Goal: Task Accomplishment & Management: Complete application form

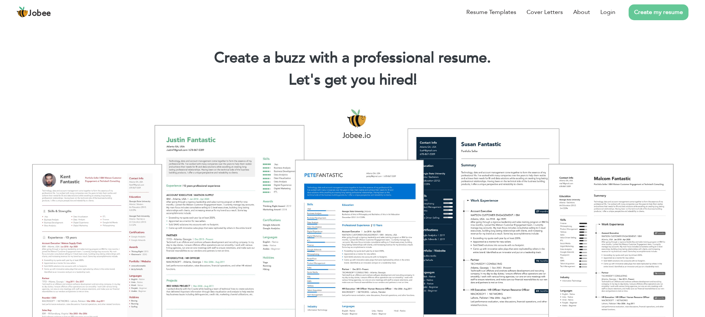
click at [666, 16] on link "Create my resume" at bounding box center [658, 12] width 60 height 16
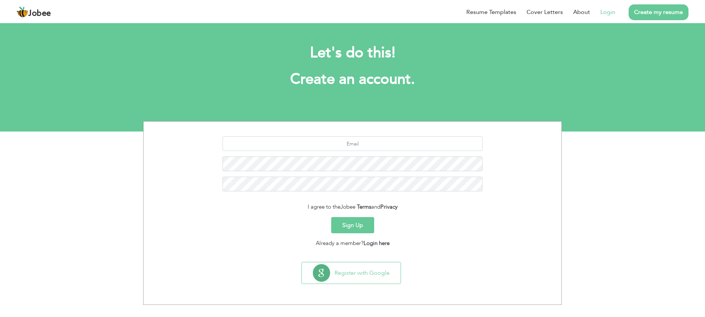
click at [607, 10] on link "Login" at bounding box center [607, 12] width 15 height 9
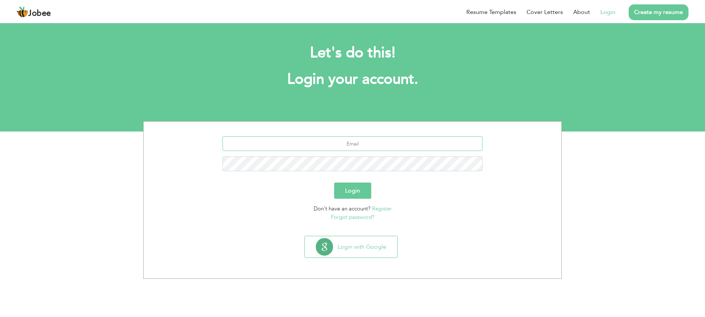
type input "ayeshasana03144526770@gmail.com"
drag, startPoint x: 421, startPoint y: 179, endPoint x: 411, endPoint y: 181, distance: 9.8
click at [419, 179] on form "ayeshasana03144526770@gmail.com Login Don't have an account? Register Forgot pa…" at bounding box center [352, 178] width 407 height 85
click at [351, 186] on button "Login" at bounding box center [352, 190] width 37 height 16
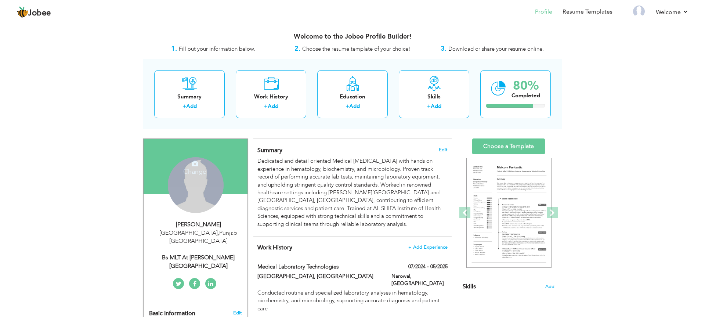
click at [205, 189] on div "Change Remove" at bounding box center [196, 185] width 56 height 56
click at [201, 235] on div "Ayesha Sana Lahore , Punjab Pakistan Bs MLT at Dr Shafique Medical Complex" at bounding box center [196, 245] width 104 height 50
type input "Ayesha"
type input "Sana"
type input "03144526770"
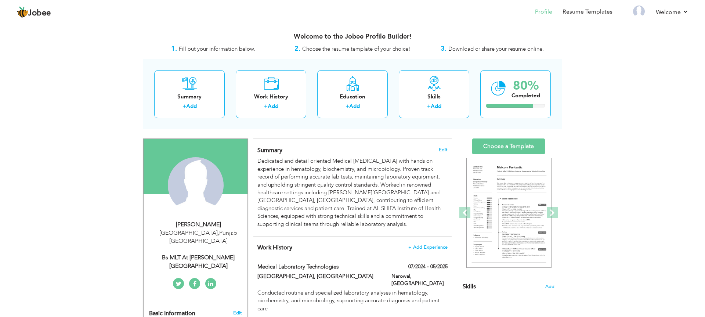
select select "number:166"
type input "Punjab"
type input "Lahore"
select select "number:4"
type input "Bs MLT at Dr Shafique Medical Complex"
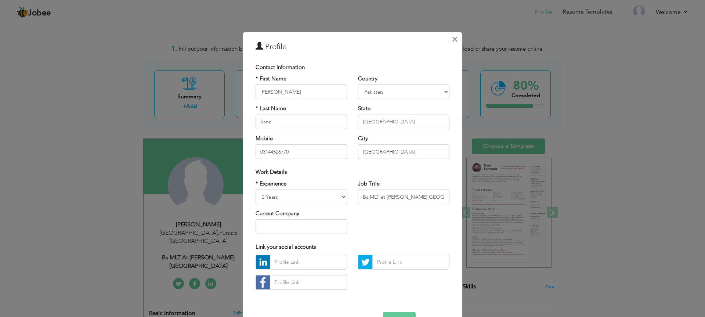
click at [455, 36] on span "×" at bounding box center [454, 38] width 6 height 13
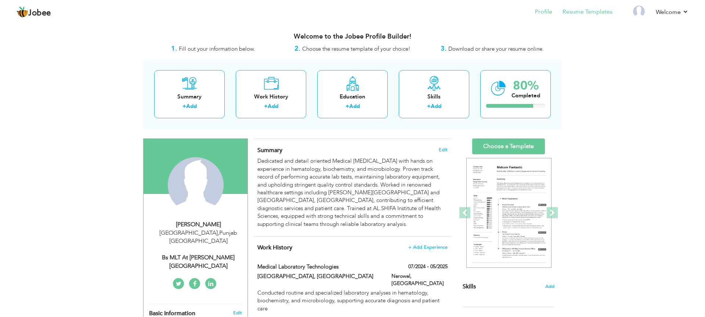
click at [587, 15] on link "Resume Templates" at bounding box center [587, 12] width 50 height 8
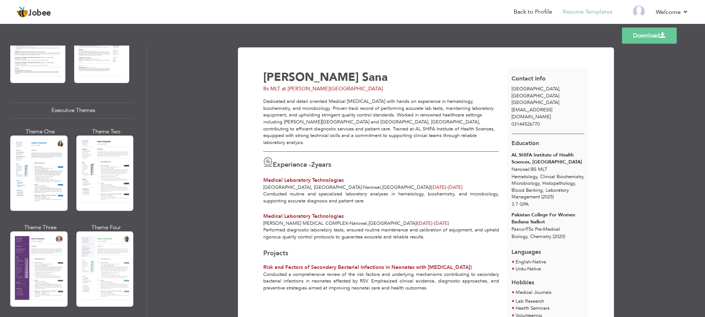
scroll to position [507, 0]
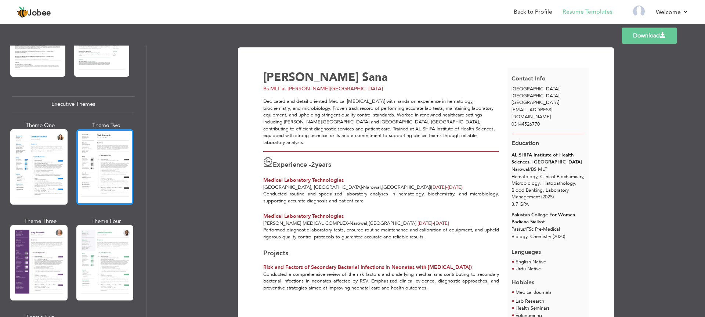
click at [91, 179] on div at bounding box center [104, 166] width 57 height 75
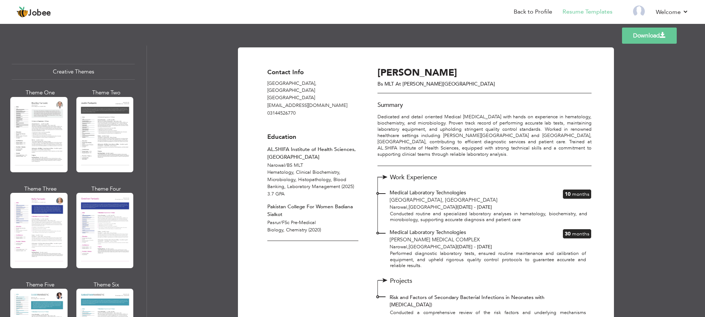
scroll to position [862, 0]
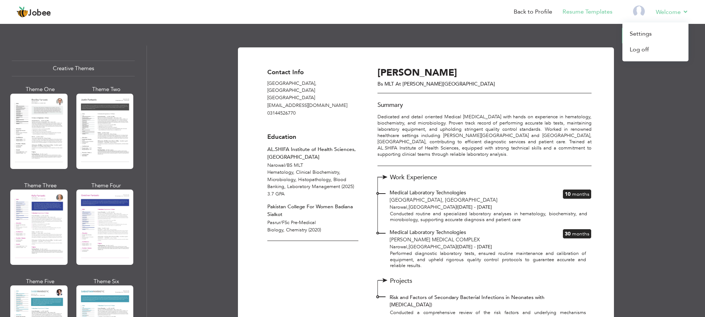
click at [678, 12] on link "Welcome" at bounding box center [671, 12] width 33 height 9
click at [655, 46] on link "Log off" at bounding box center [655, 50] width 66 height 16
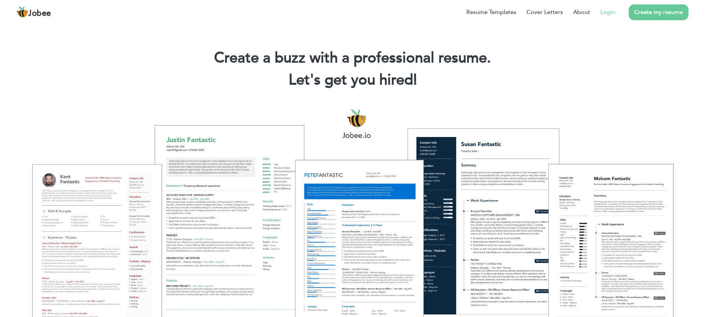
click at [601, 12] on link "Login" at bounding box center [607, 12] width 15 height 9
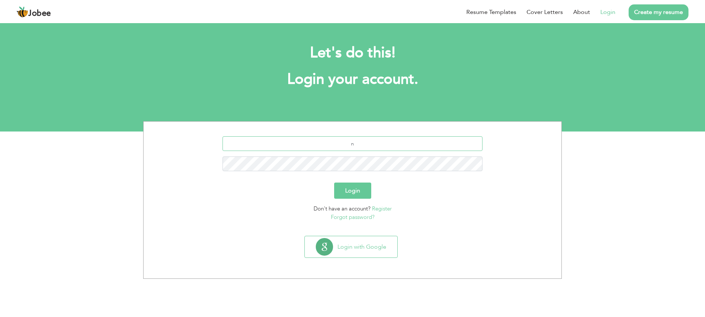
type input "[EMAIL_ADDRESS][DOMAIN_NAME]"
click at [351, 193] on button "Login" at bounding box center [352, 190] width 37 height 16
